Goal: Information Seeking & Learning: Learn about a topic

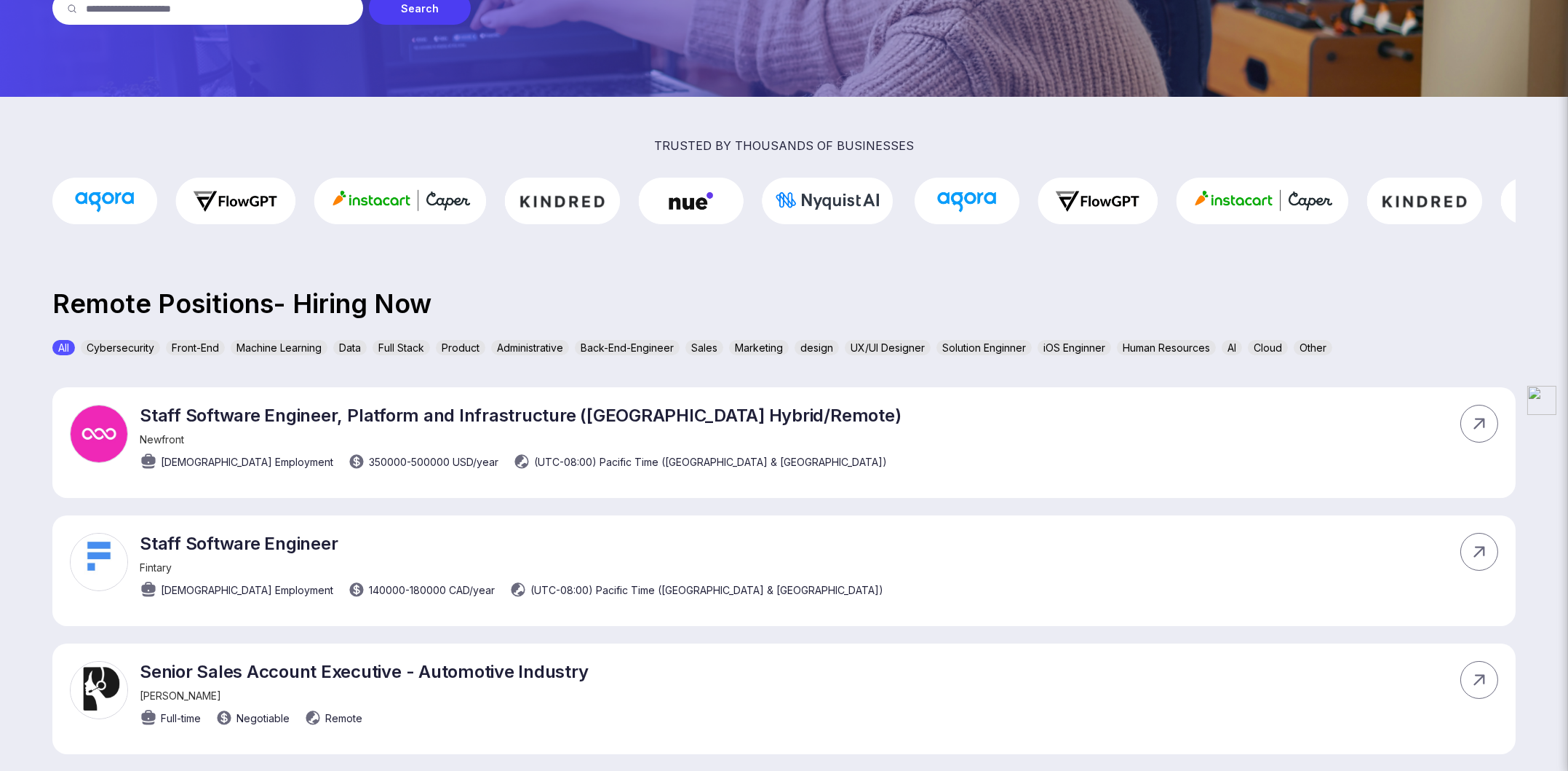
scroll to position [291, 0]
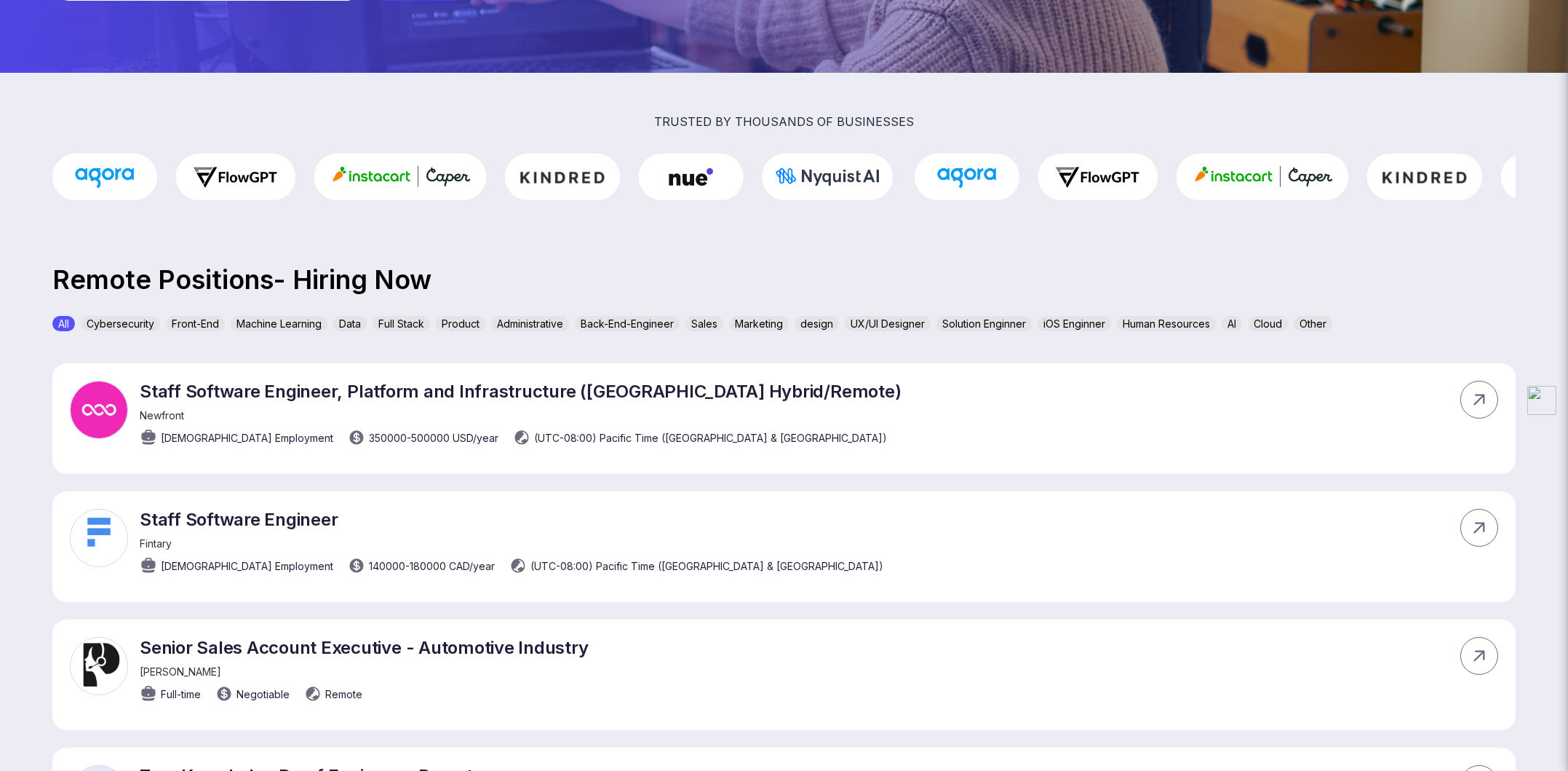
click at [707, 321] on div "Sales" at bounding box center [704, 324] width 38 height 15
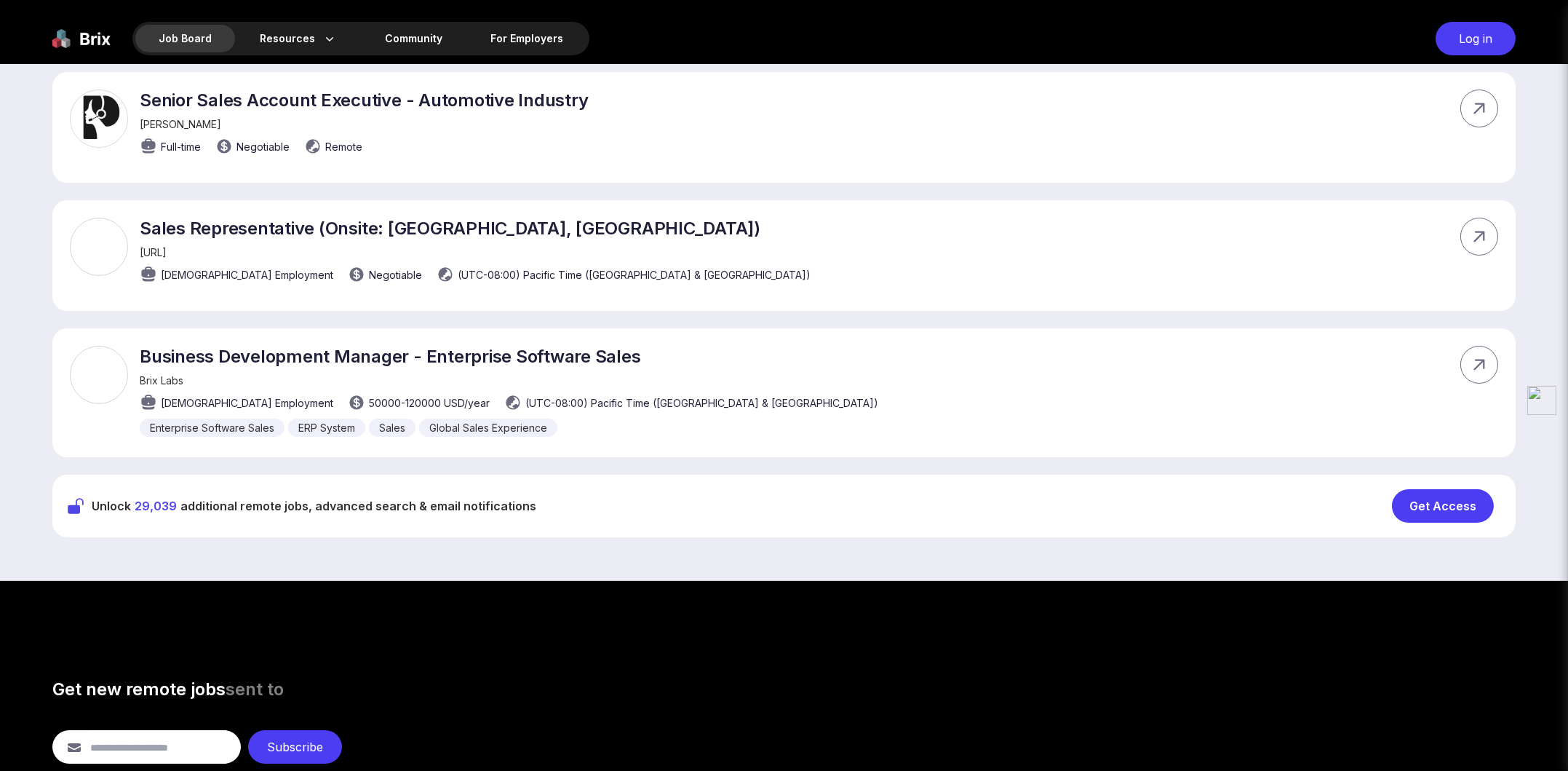
scroll to position [509, 0]
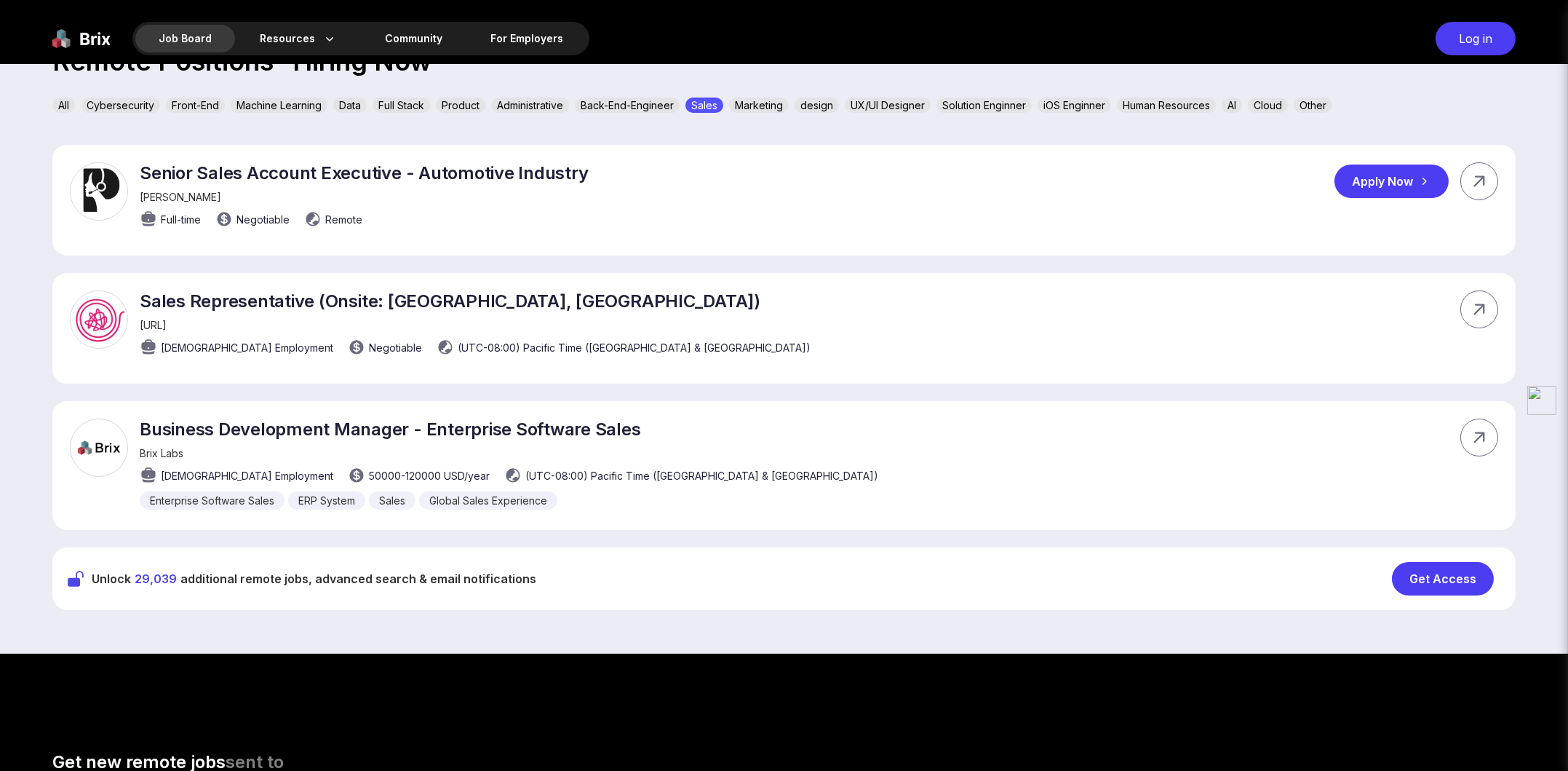
click at [313, 168] on p "Senior Sales Account Executive - Automotive Industry" at bounding box center [365, 173] width 449 height 21
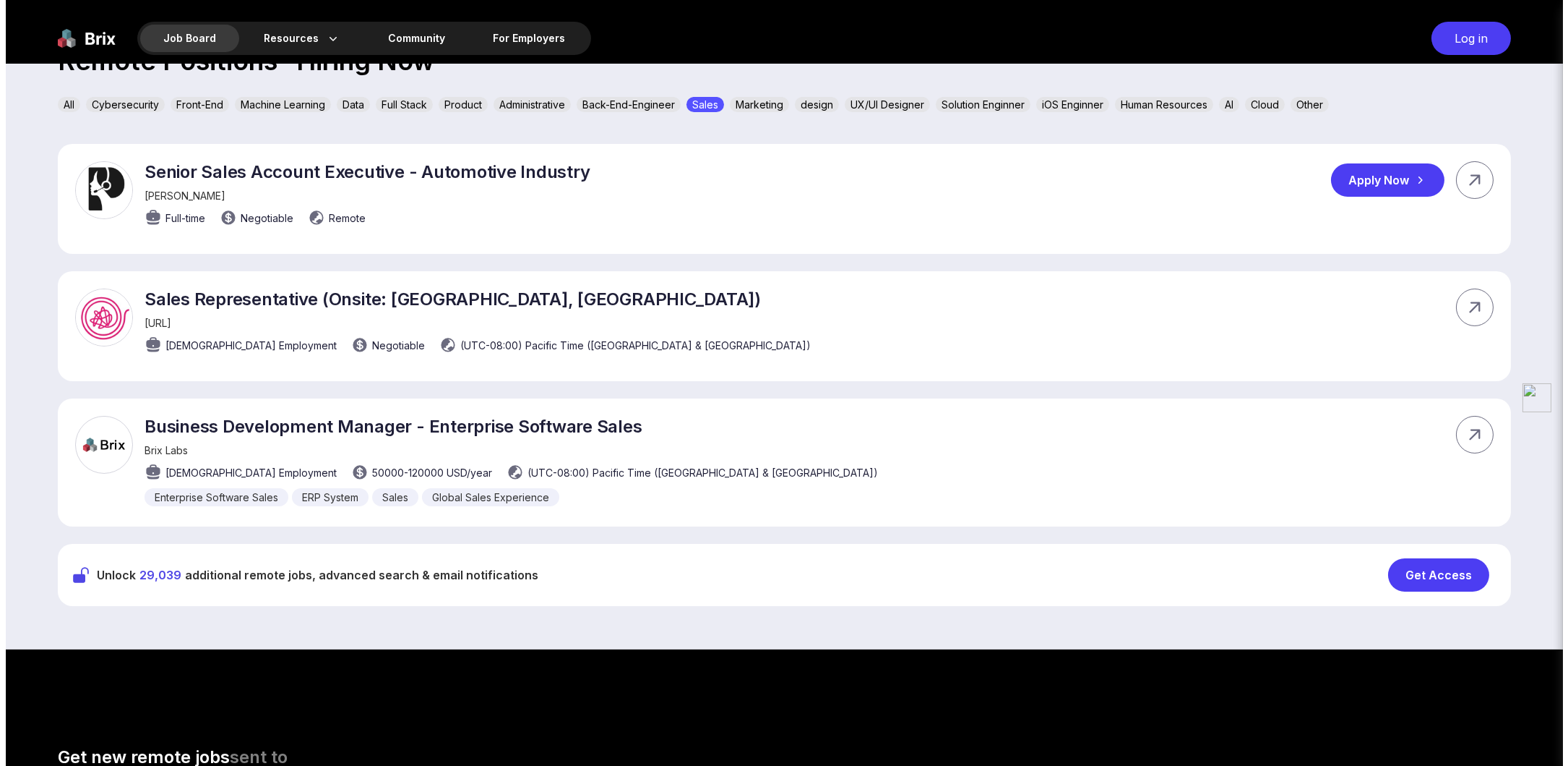
scroll to position [0, 0]
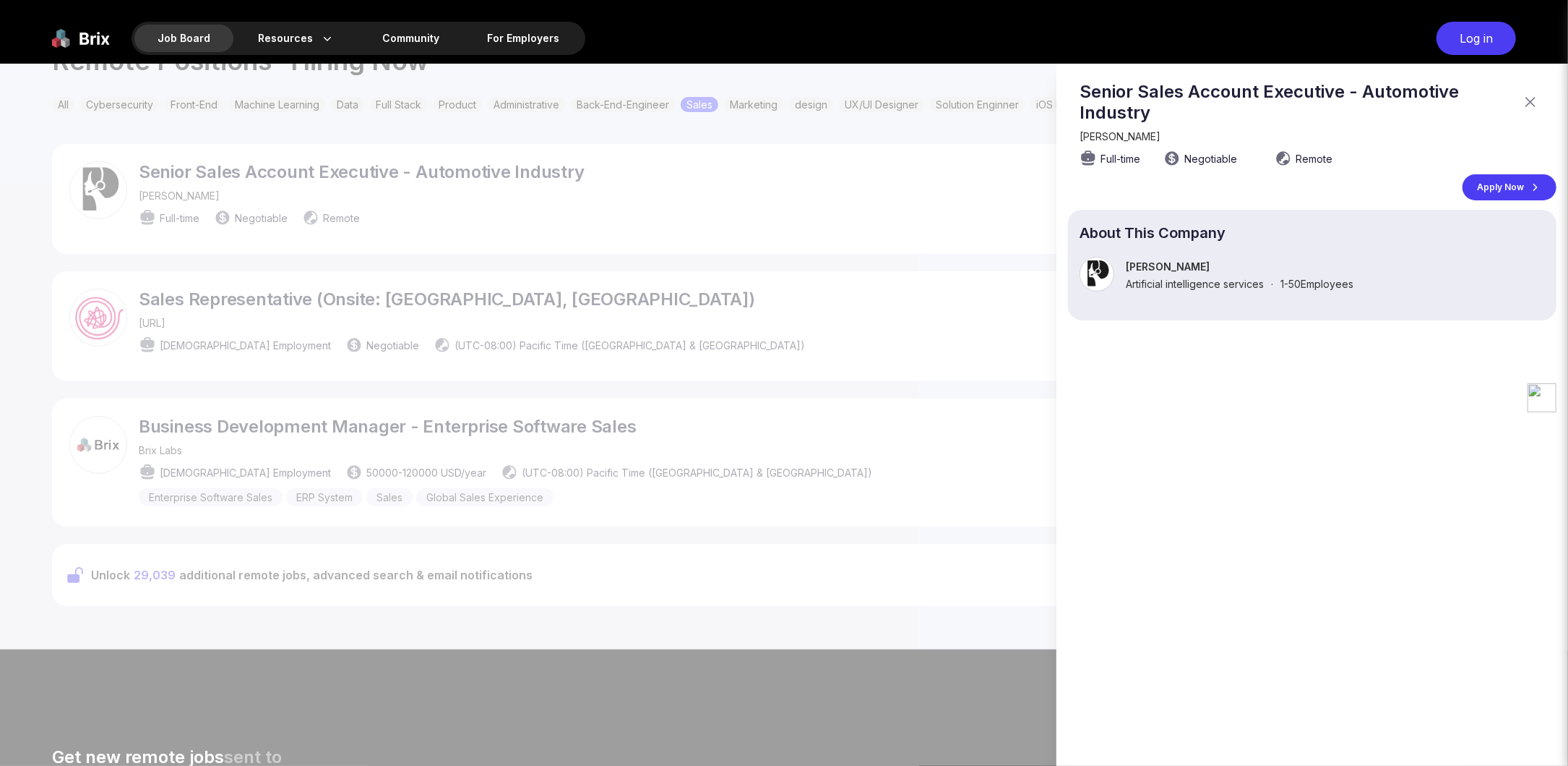
click at [311, 167] on div at bounding box center [784, 415] width 1568 height 702
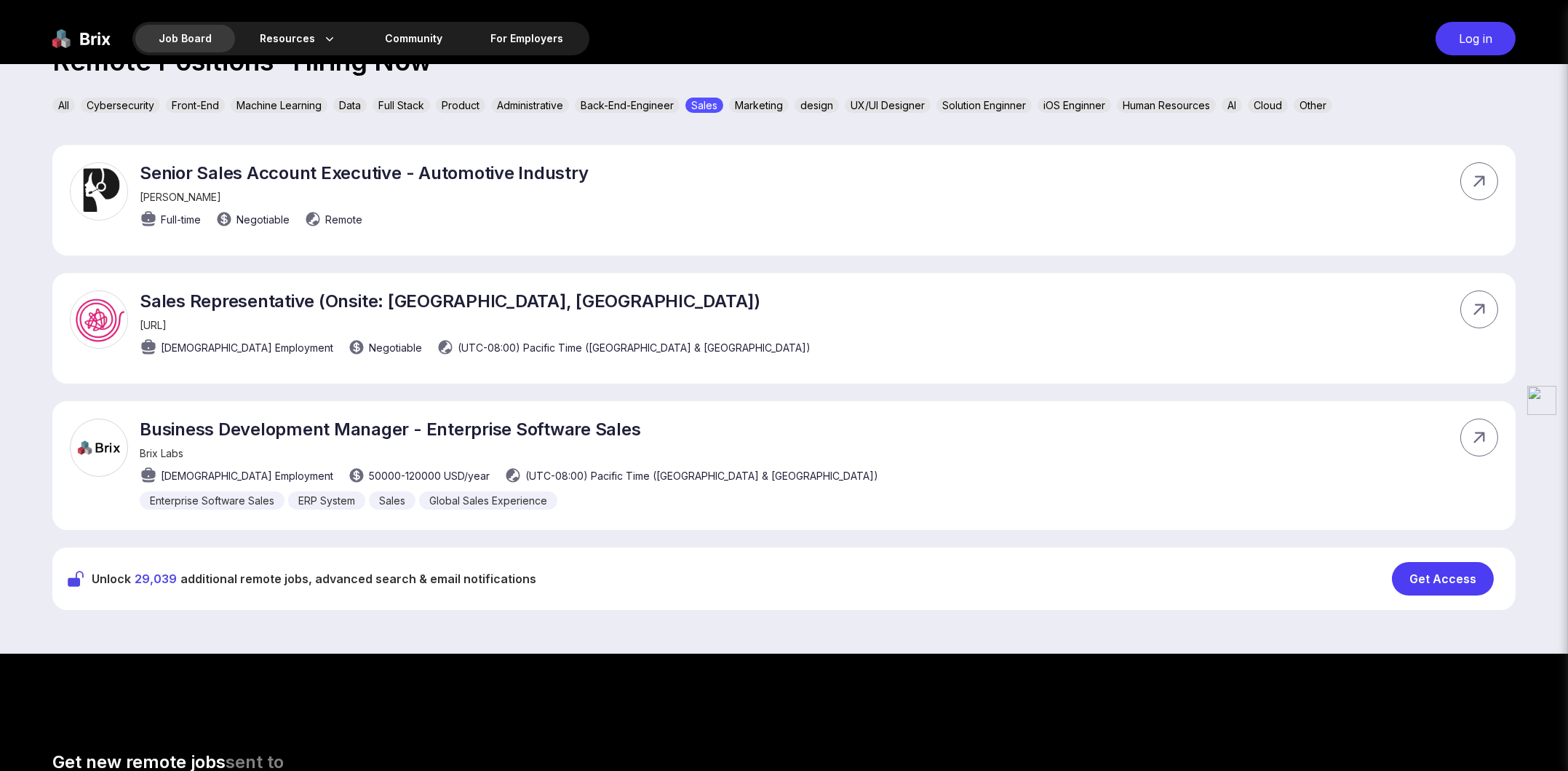
scroll to position [512, 0]
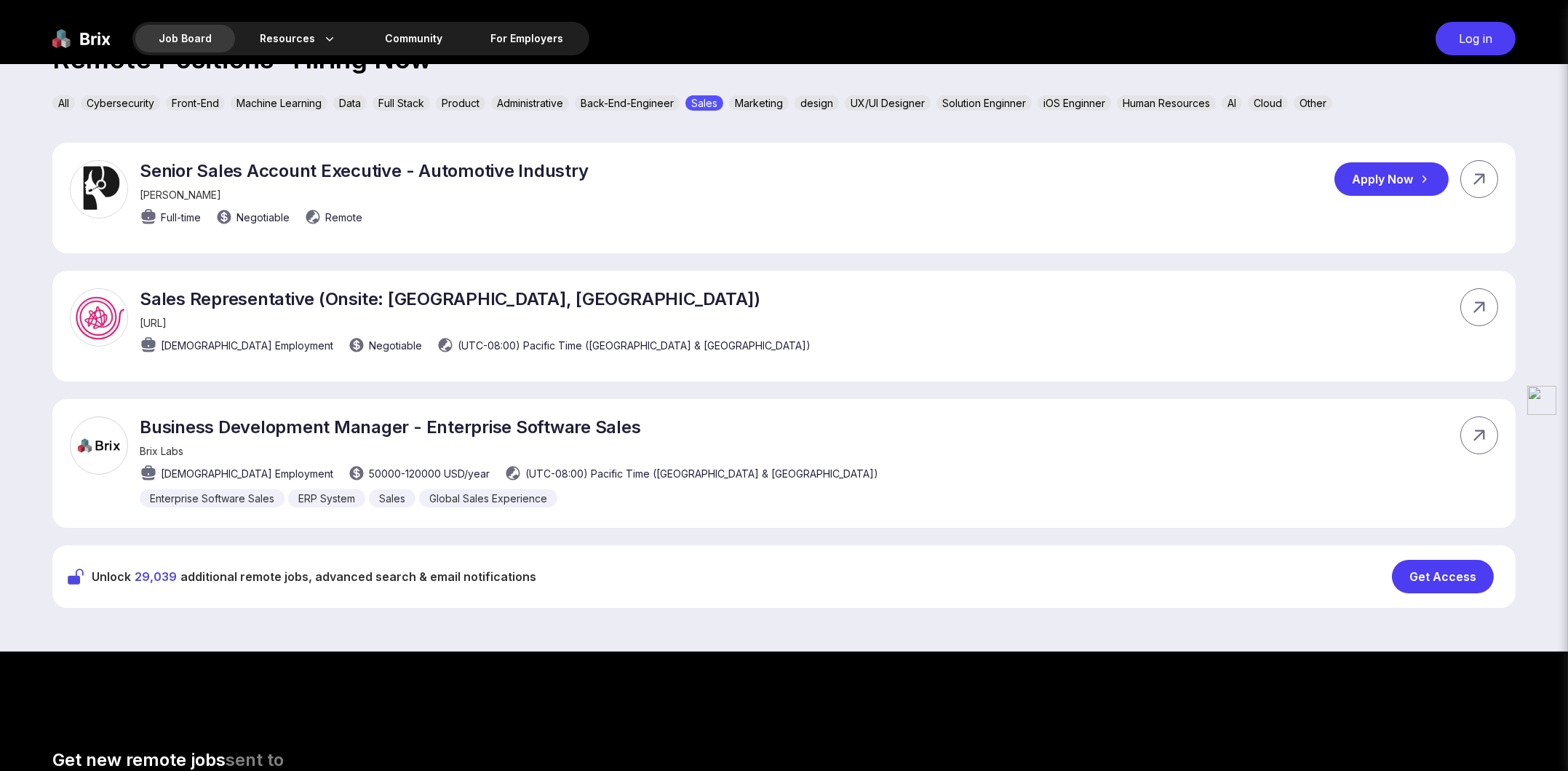
click at [369, 167] on p "Senior Sales Account Executive - Automotive Industry" at bounding box center [365, 170] width 449 height 21
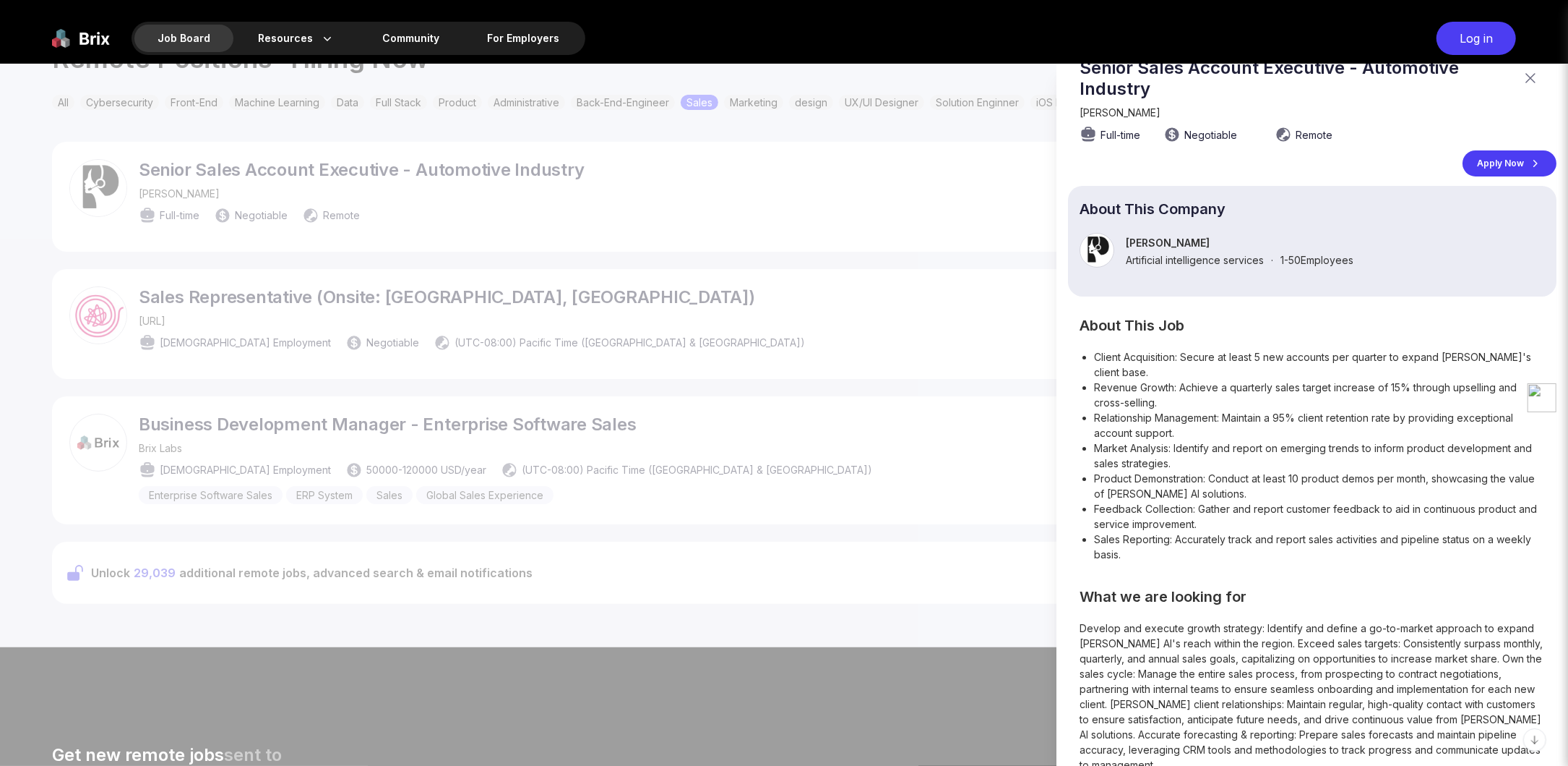
scroll to position [47, 0]
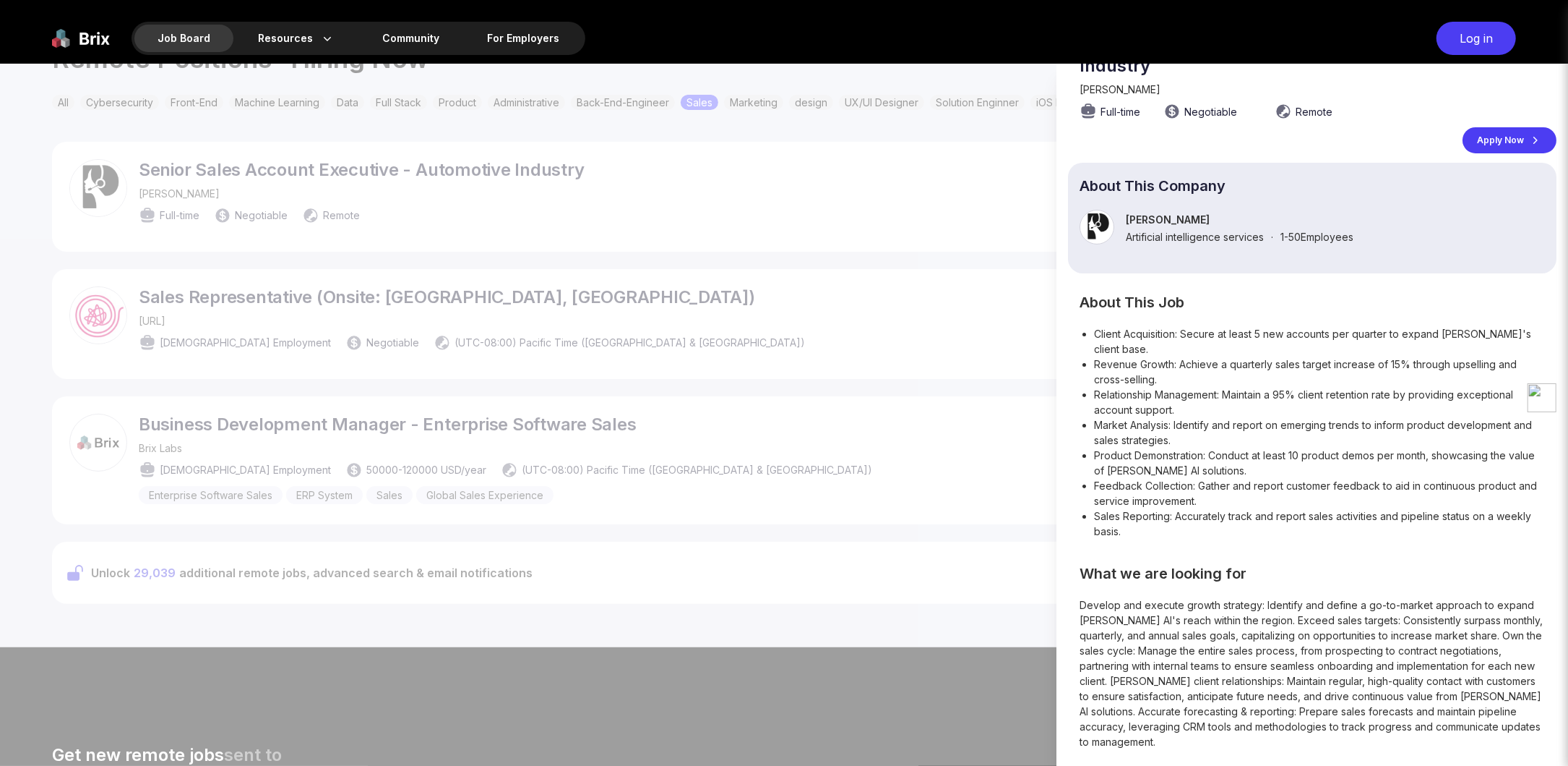
click at [505, 298] on div at bounding box center [784, 415] width 1568 height 702
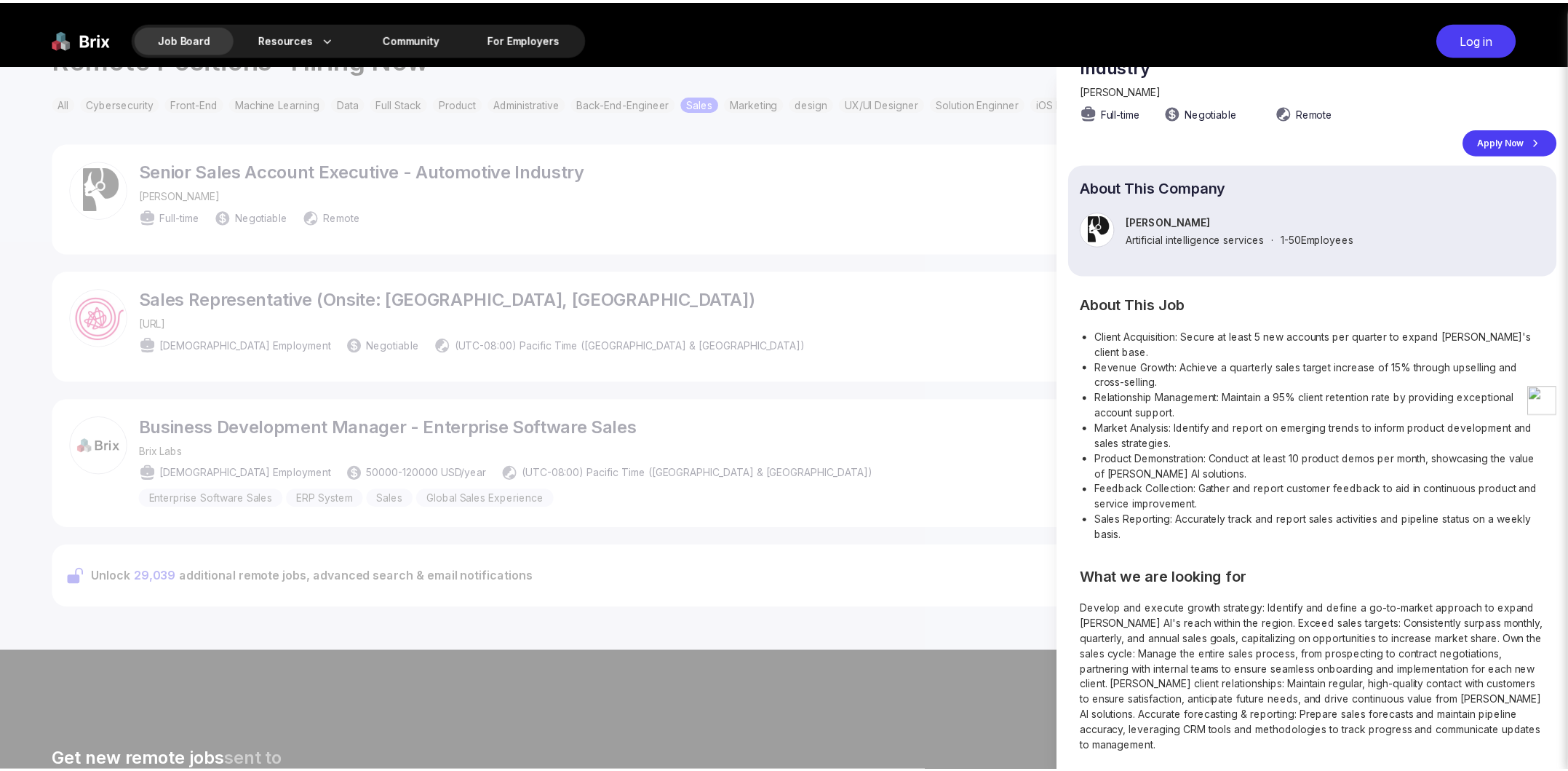
scroll to position [10, 0]
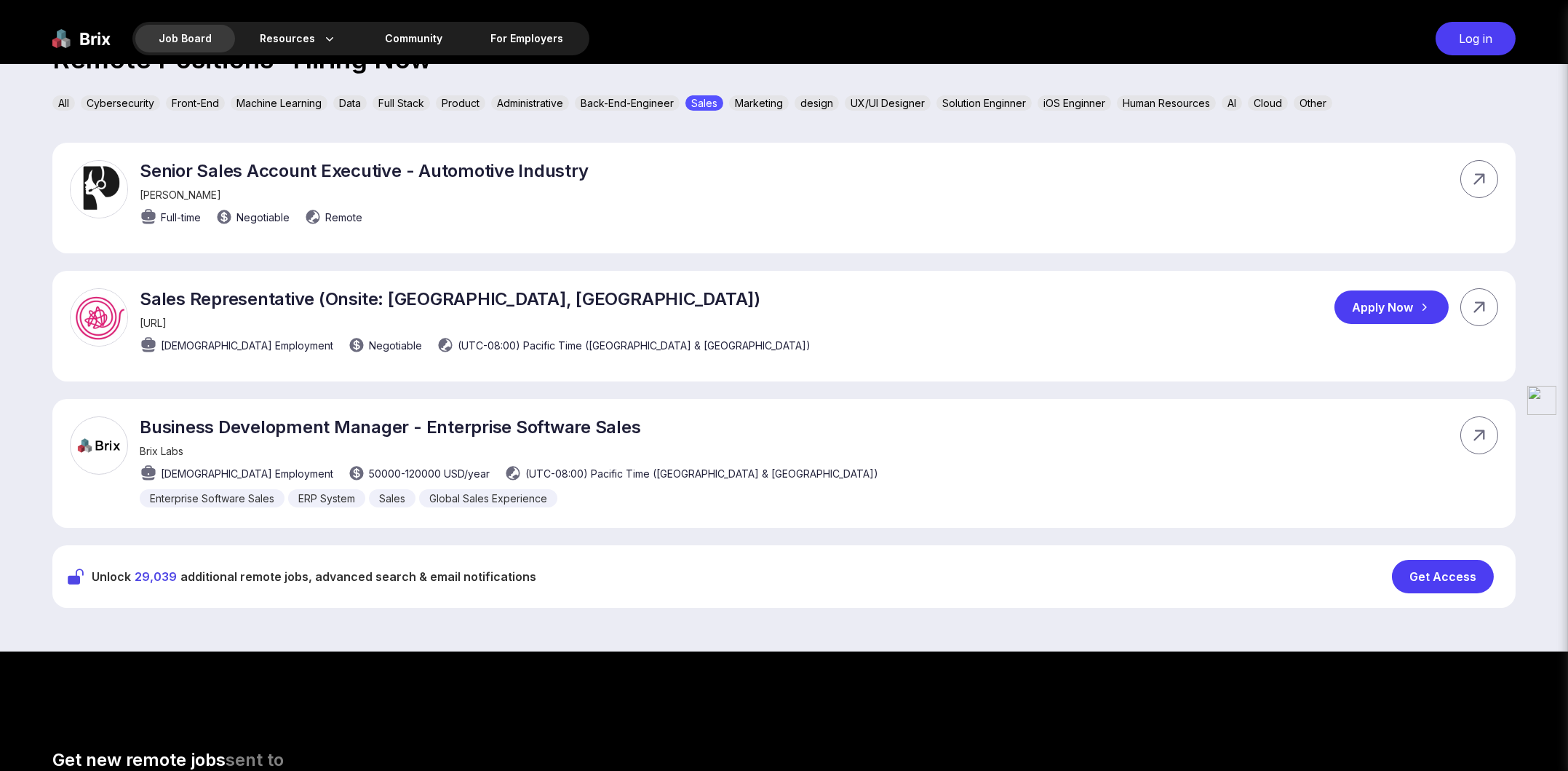
click at [472, 296] on p "Sales Representative (Onsite: [GEOGRAPHIC_DATA], [GEOGRAPHIC_DATA])" at bounding box center [475, 298] width 671 height 21
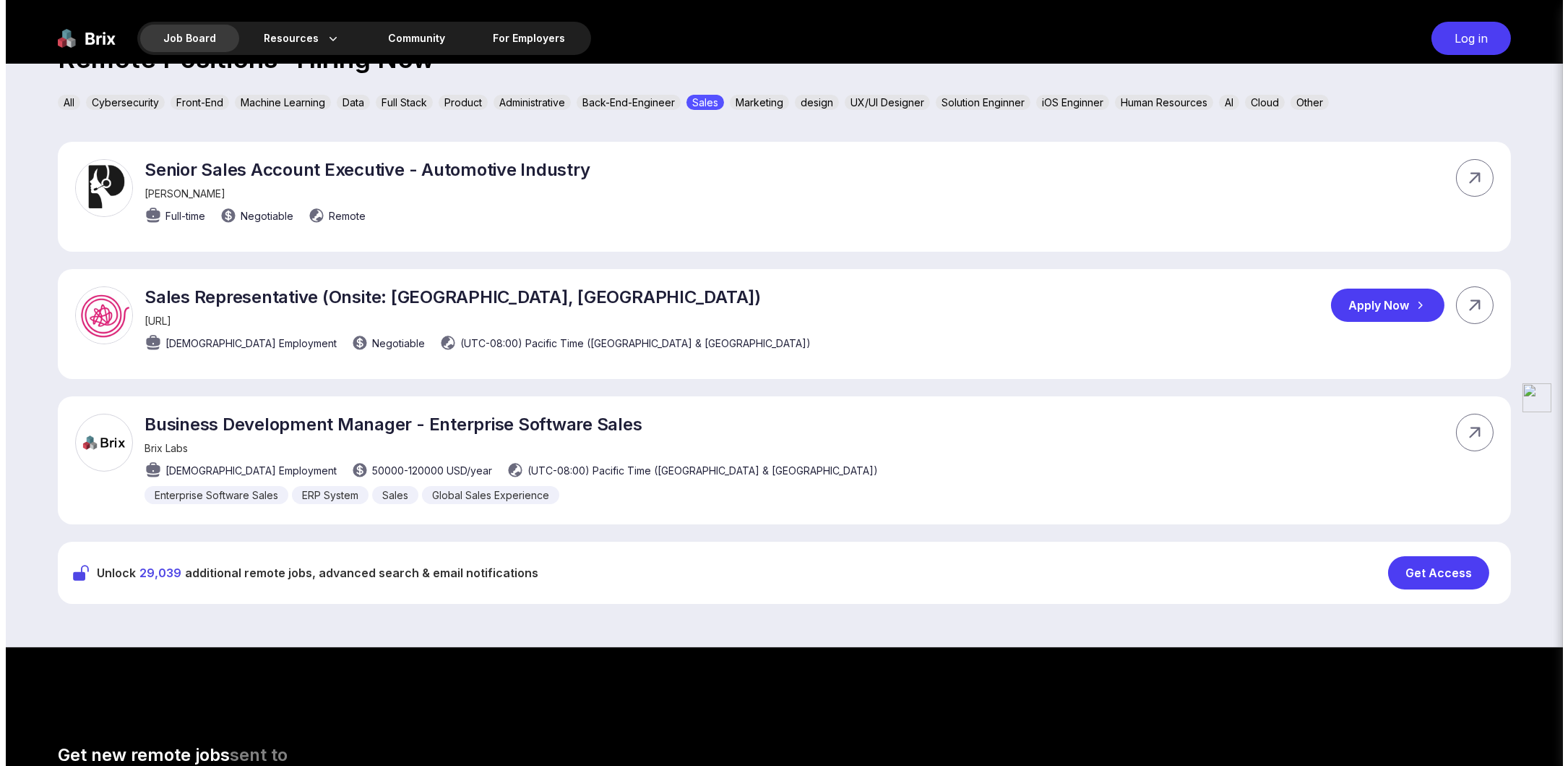
scroll to position [0, 0]
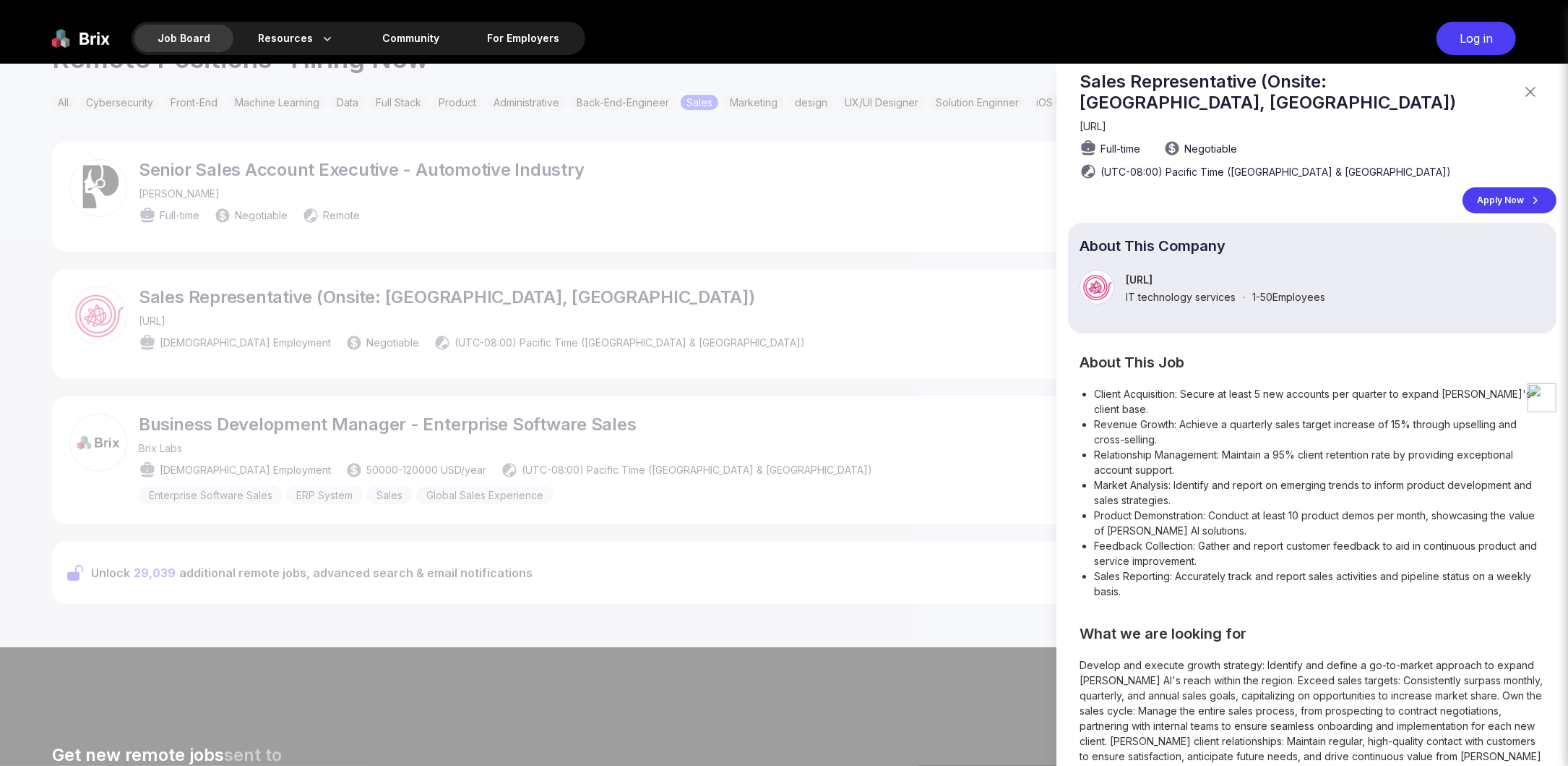
click at [469, 294] on div at bounding box center [784, 415] width 1568 height 702
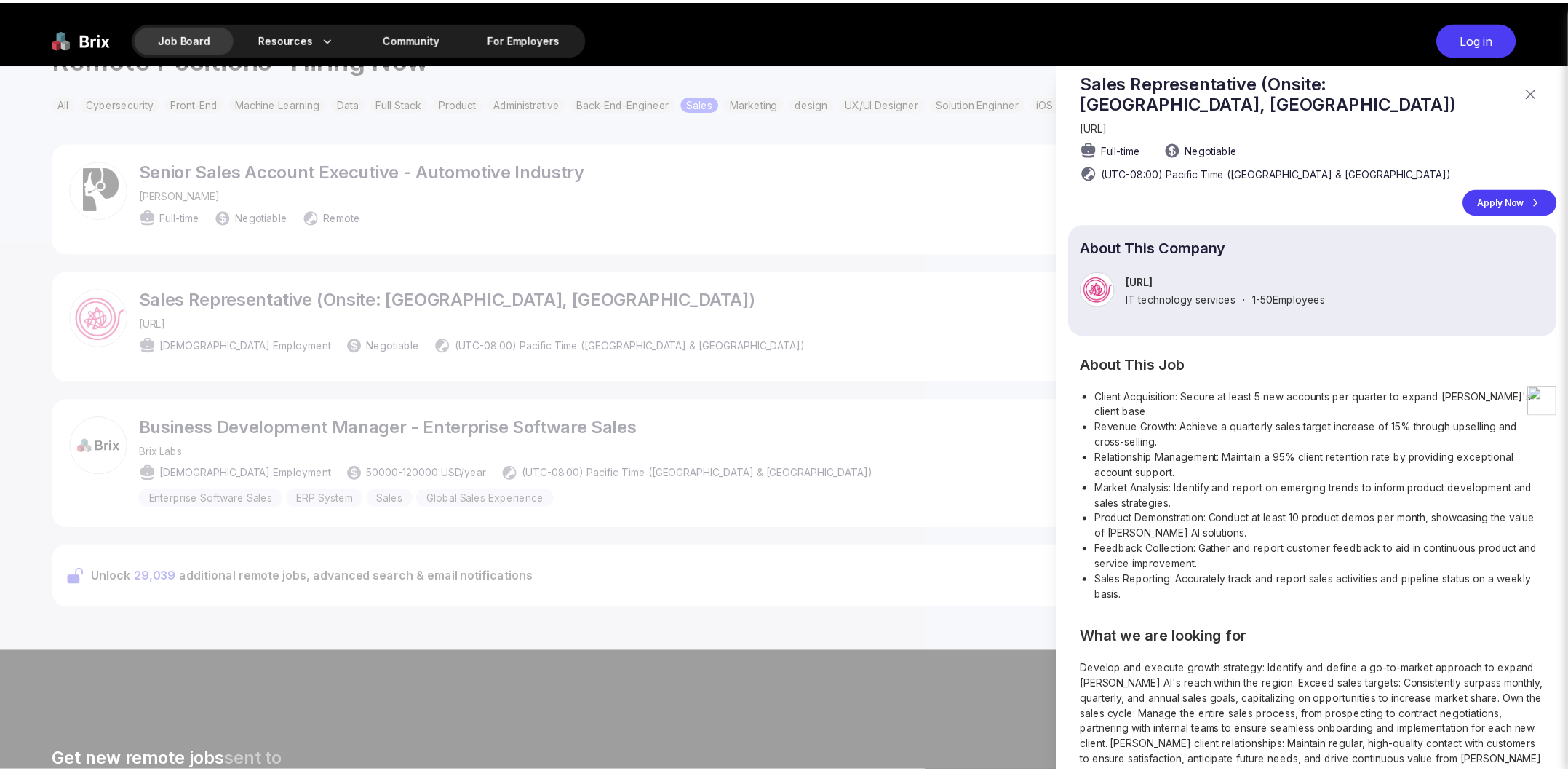
scroll to position [512, 0]
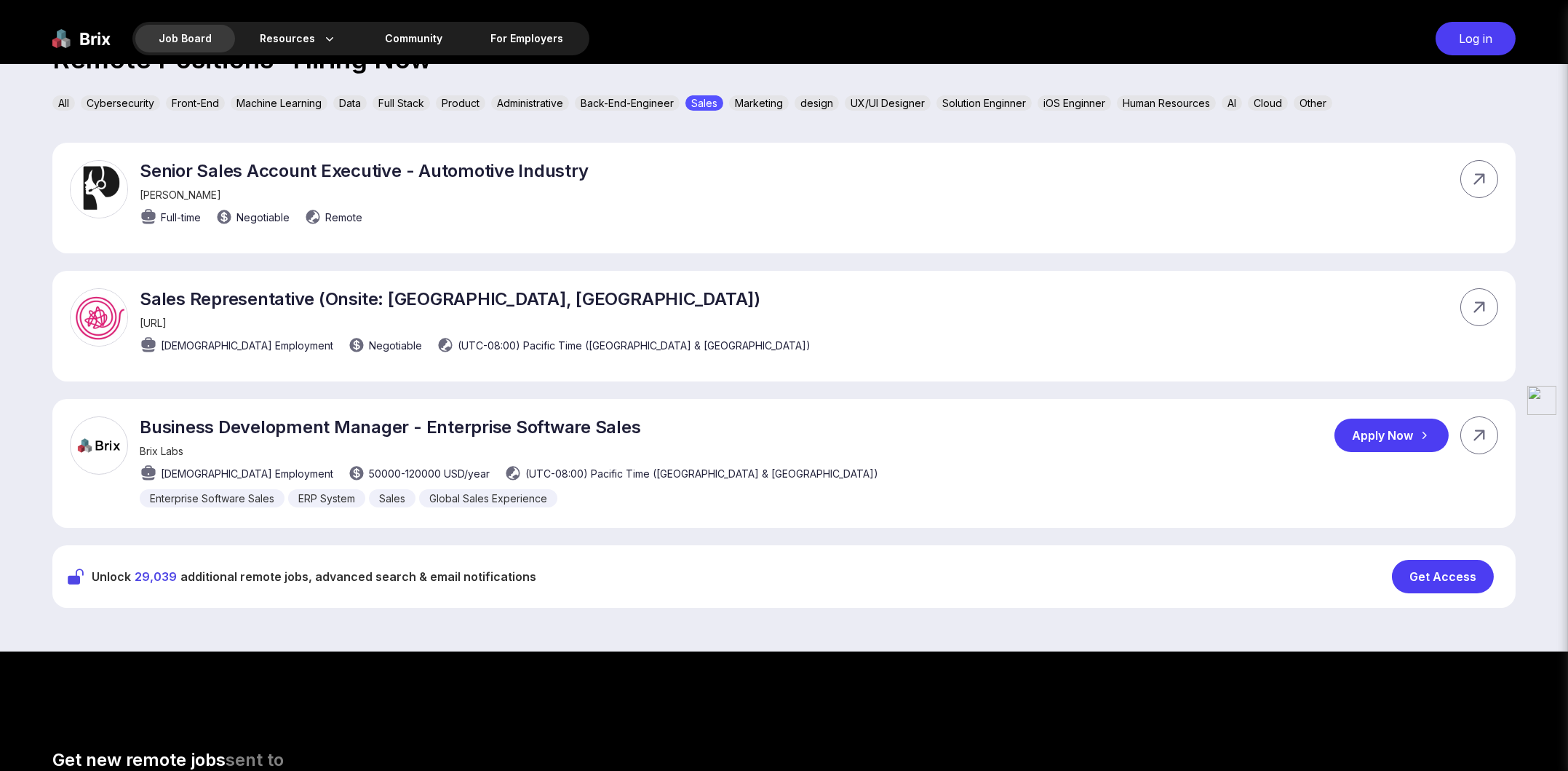
click at [477, 420] on p "Business Development Manager - Enterprise Software Sales" at bounding box center [509, 427] width 738 height 21
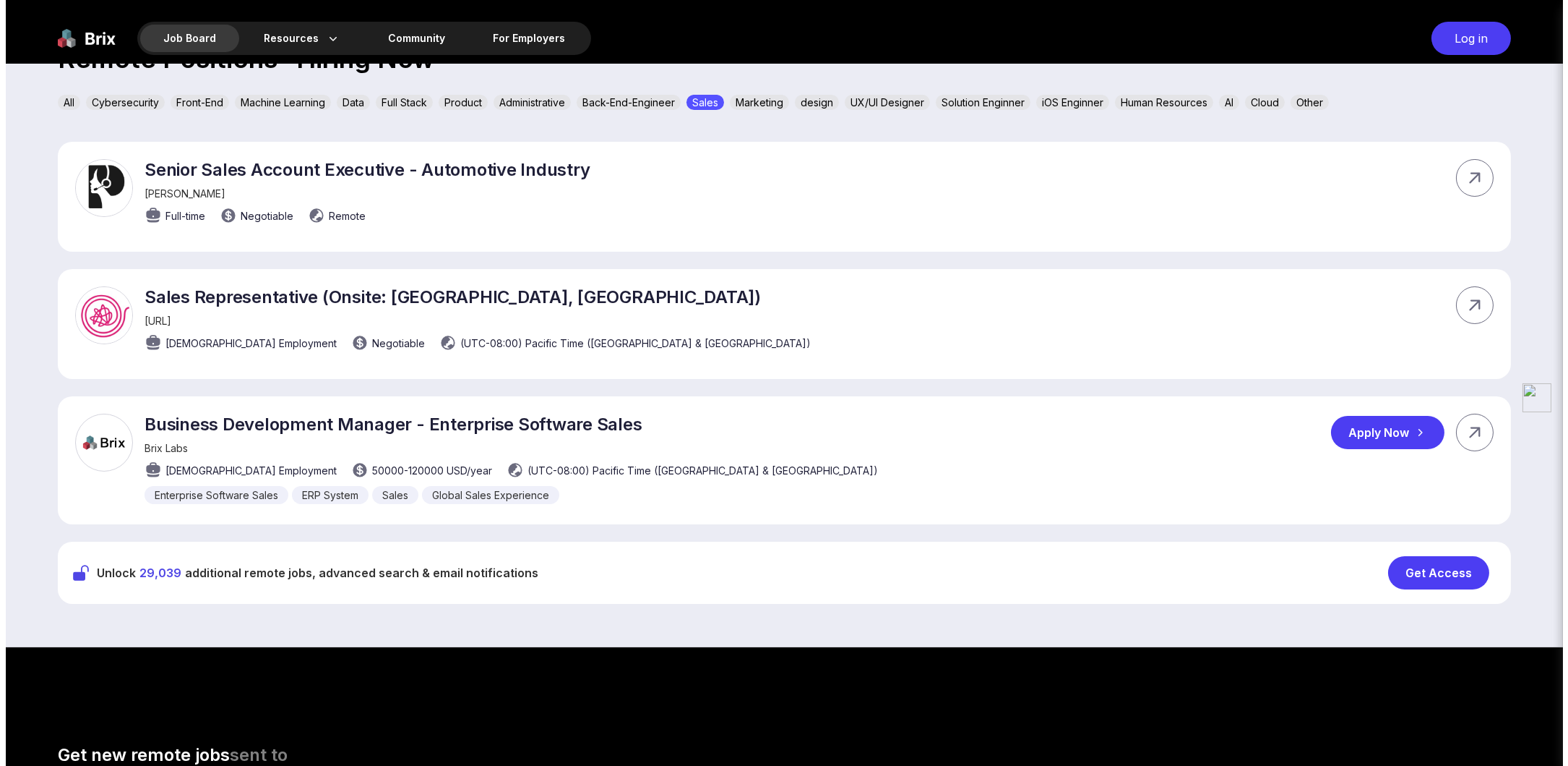
scroll to position [0, 0]
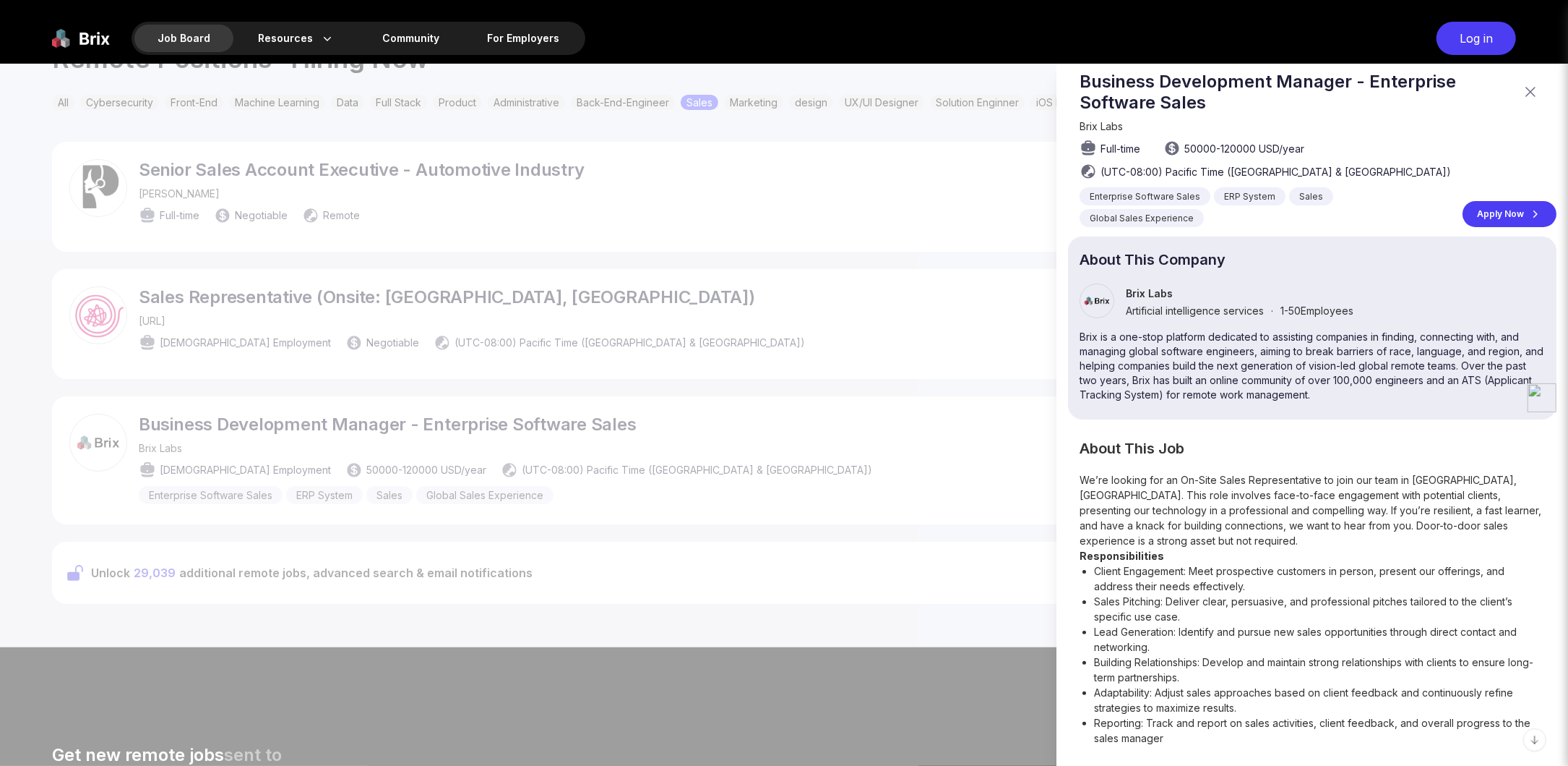
click at [473, 418] on div at bounding box center [784, 415] width 1568 height 702
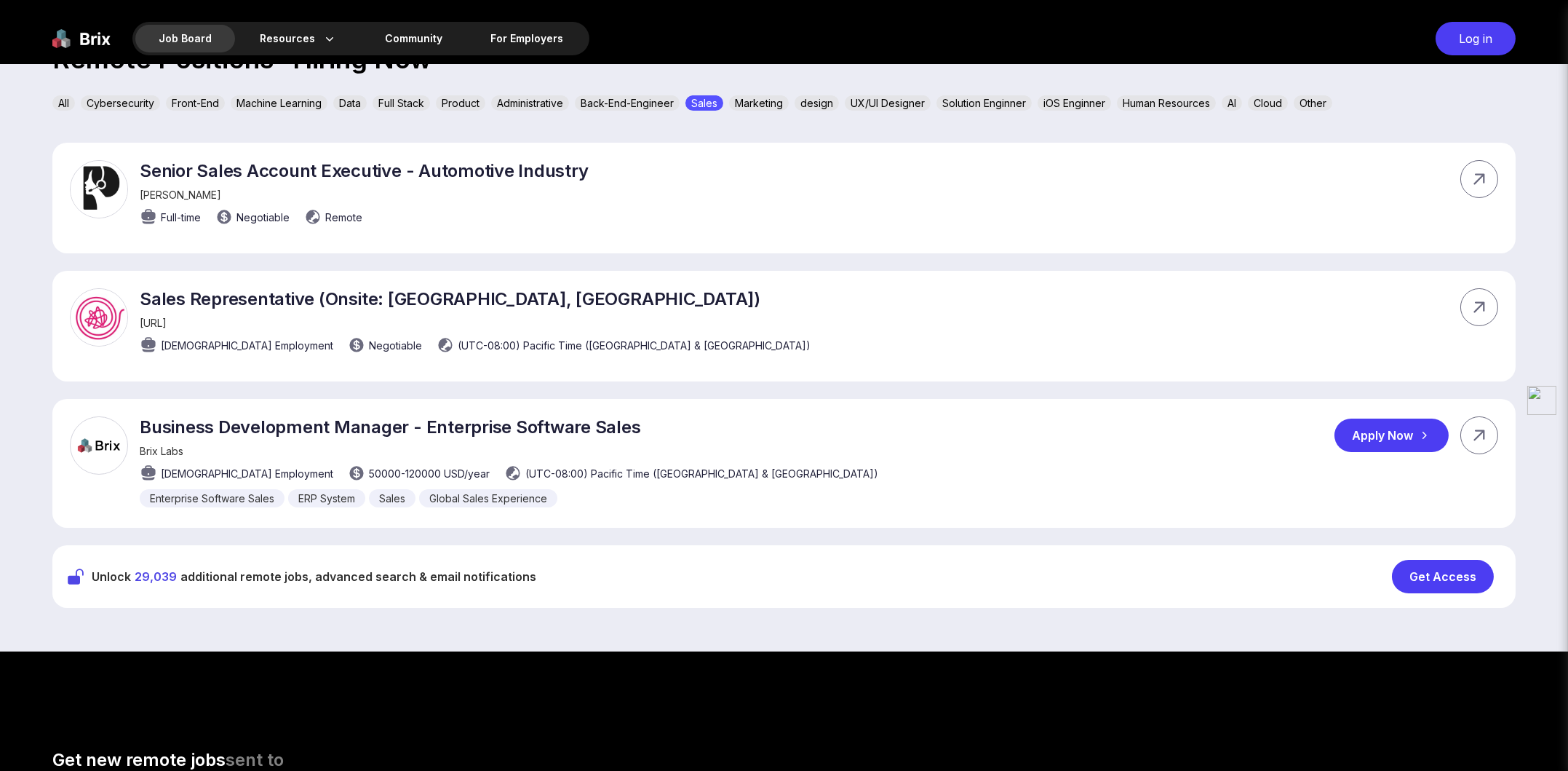
click at [372, 416] on p "Business Development Manager - Enterprise Software Sales" at bounding box center [509, 427] width 738 height 21
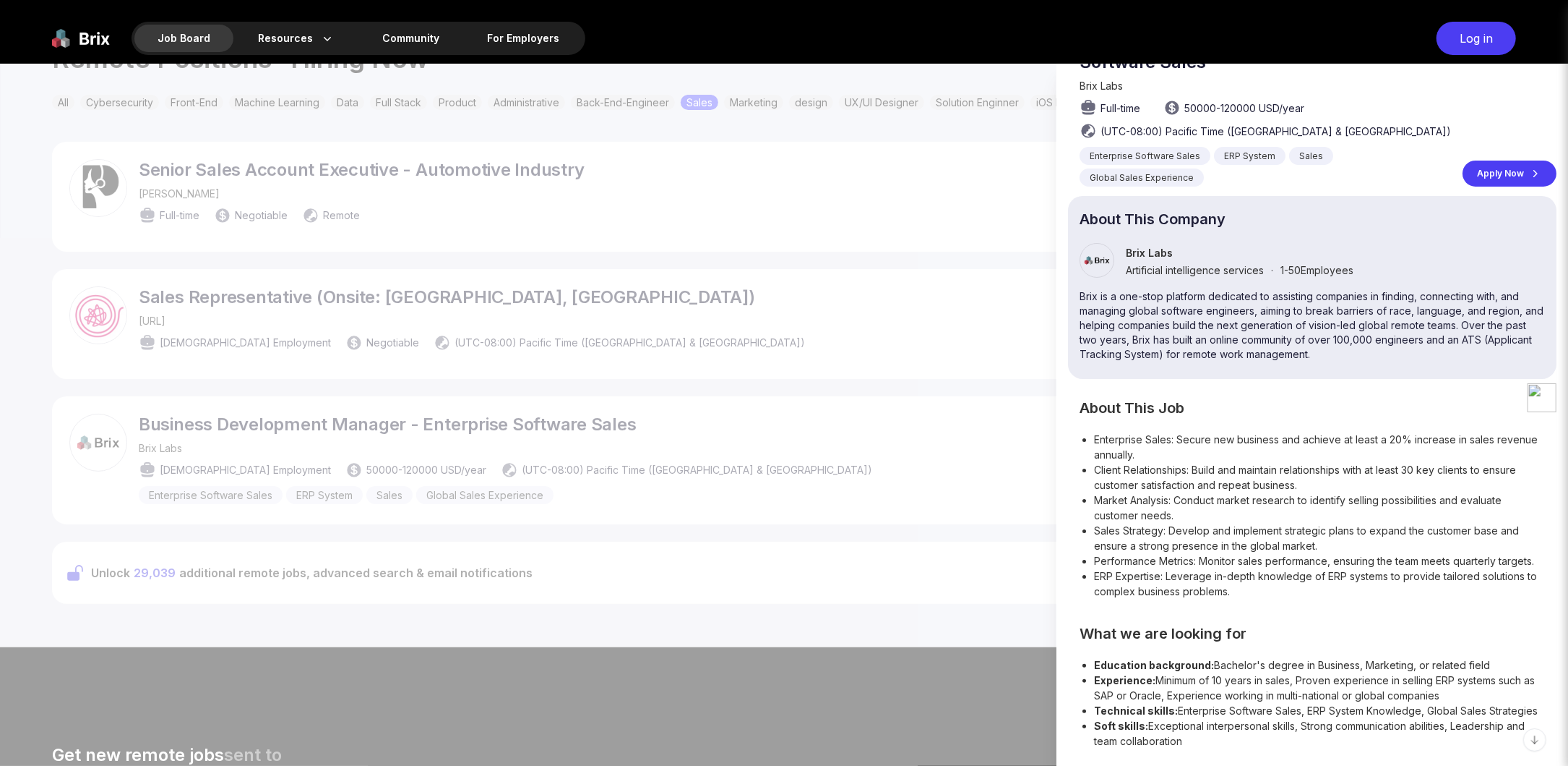
scroll to position [80, 0]
click at [1011, 338] on div at bounding box center [784, 415] width 1568 height 702
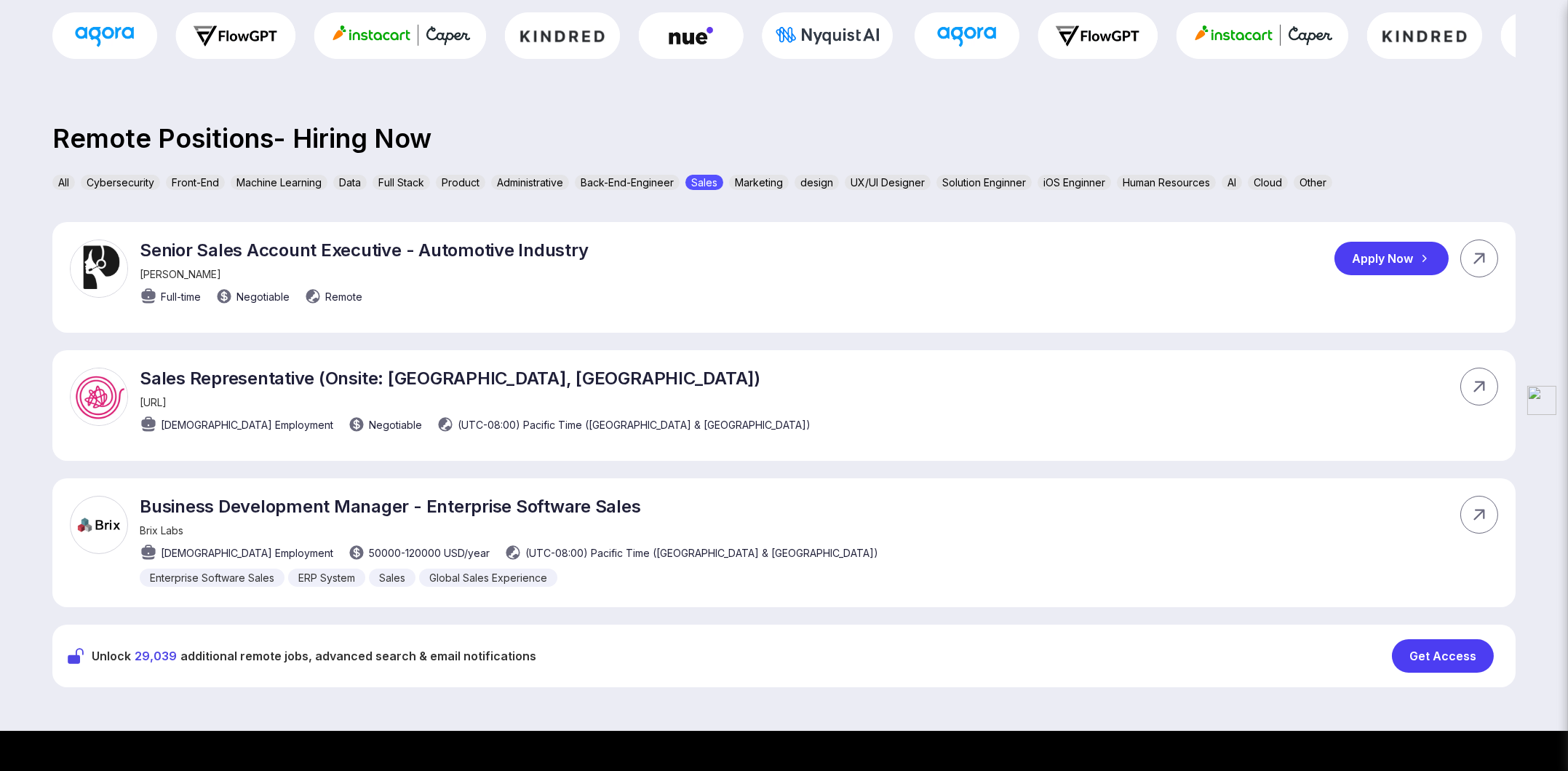
scroll to position [437, 0]
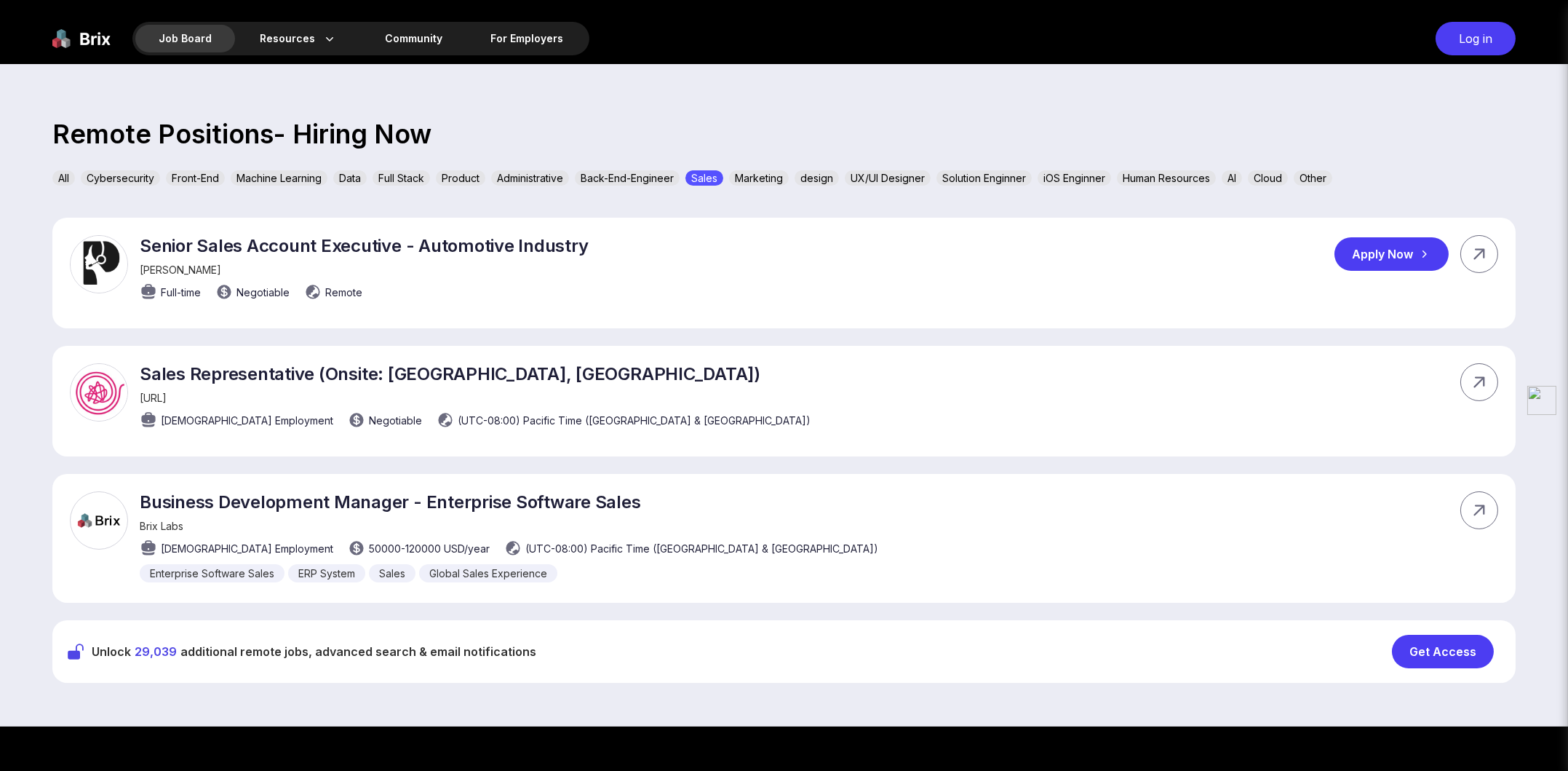
click at [743, 231] on div "Senior Sales Account Executive - Automotive Industry [PERSON_NAME] Full-time Ne…" at bounding box center [784, 272] width 1464 height 111
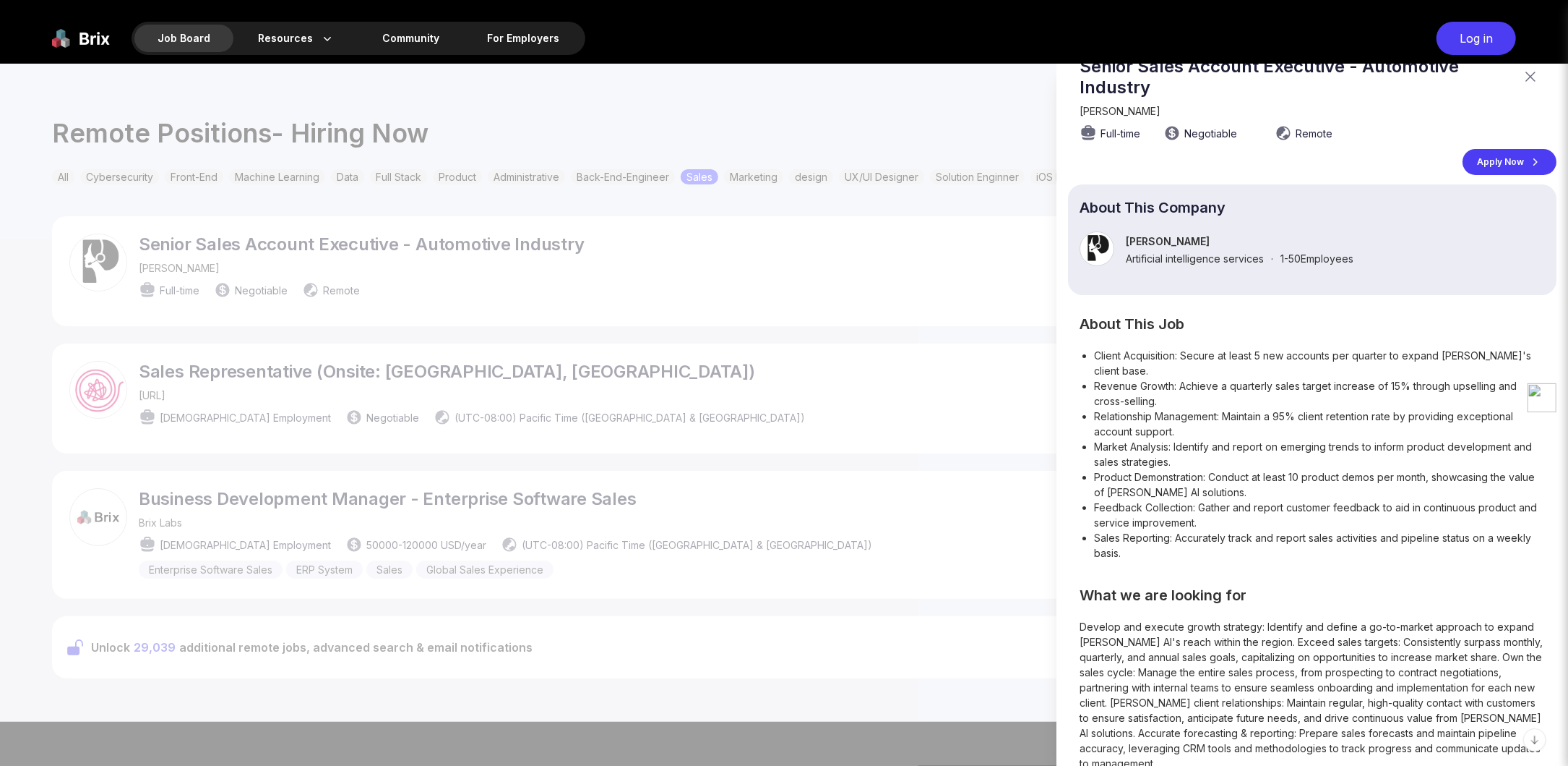
scroll to position [0, 0]
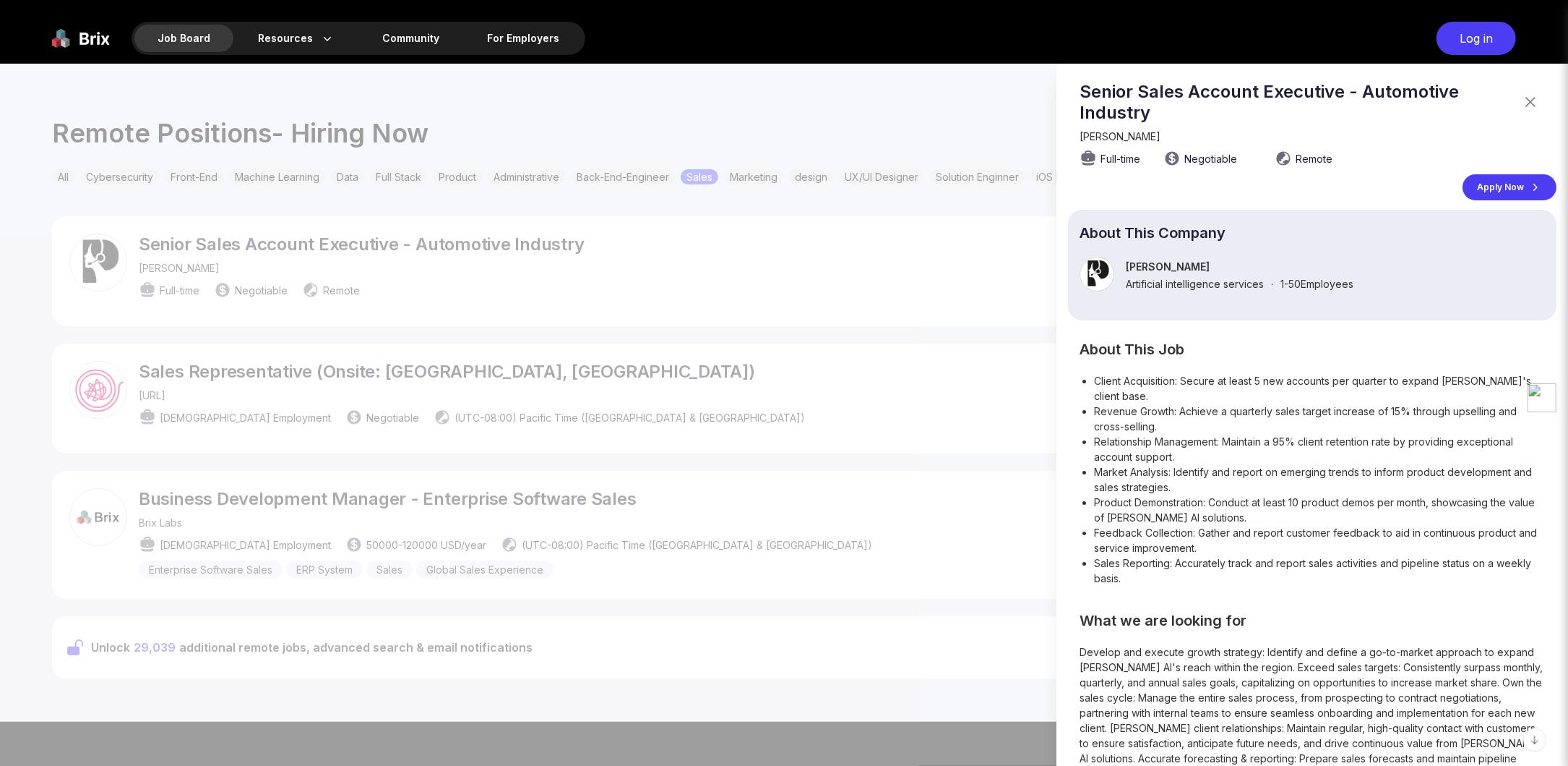
click at [1001, 260] on div at bounding box center [784, 415] width 1568 height 702
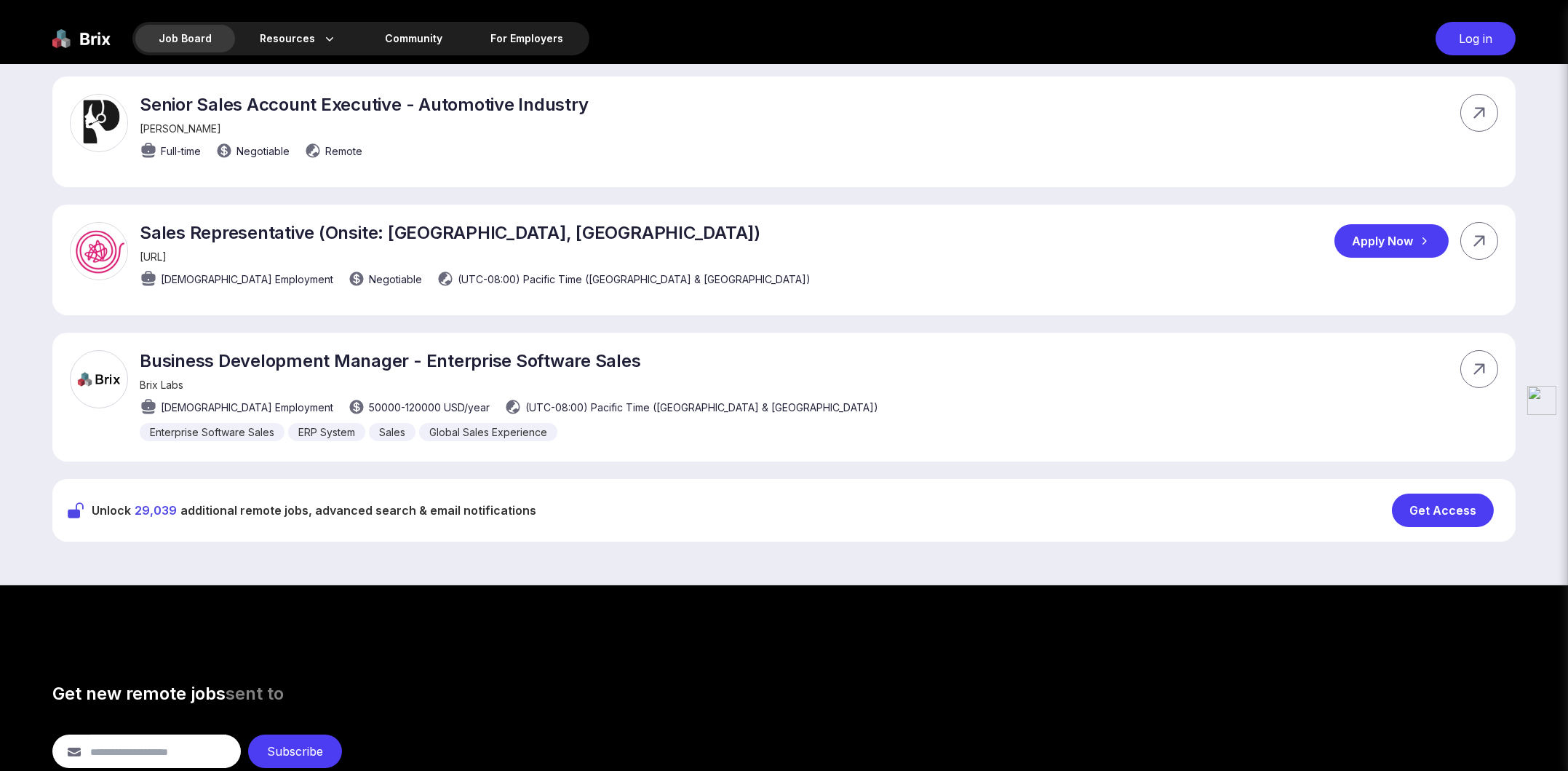
scroll to position [582, 0]
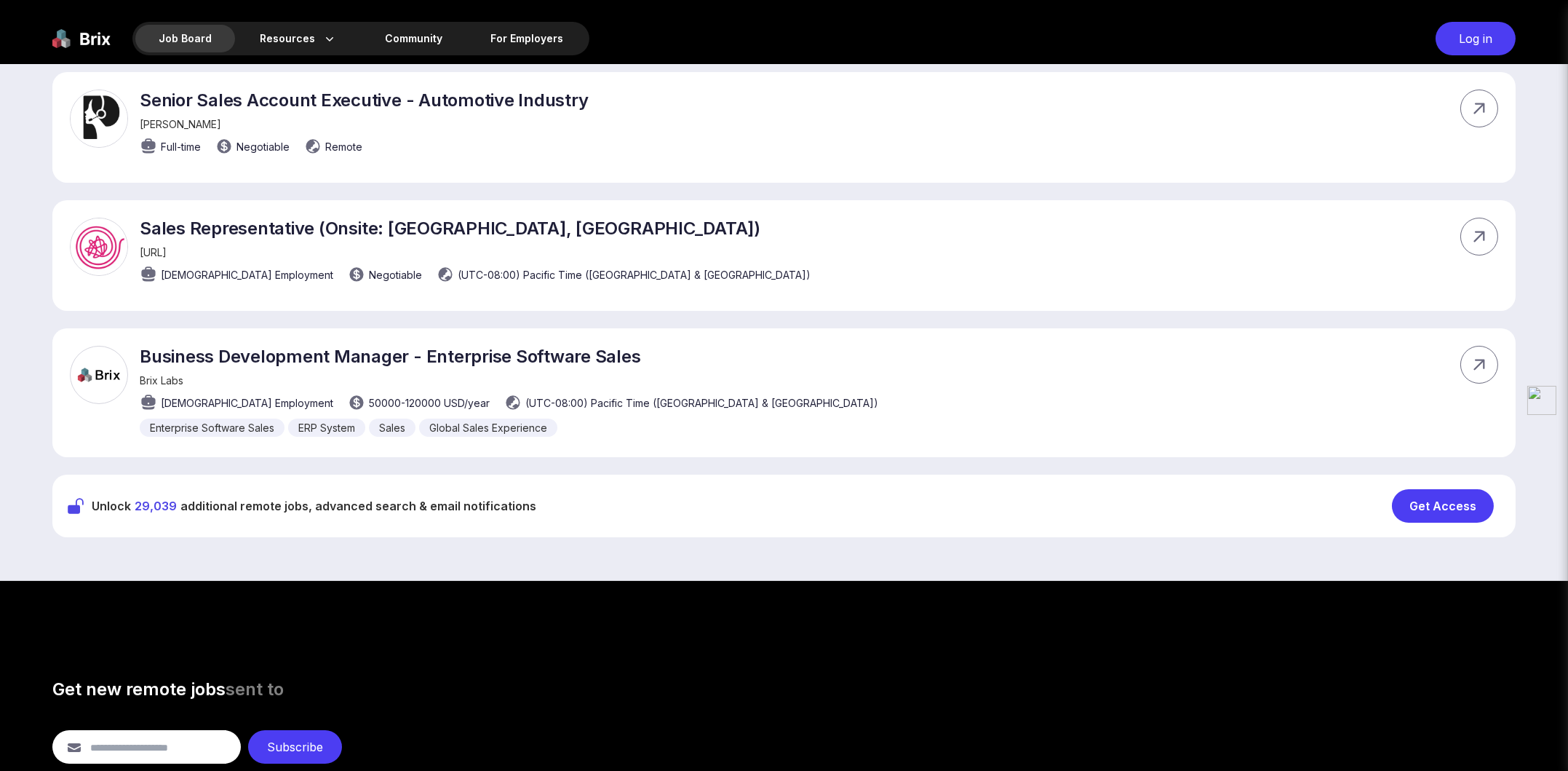
click at [1447, 505] on div "Get Access" at bounding box center [1443, 505] width 102 height 33
